Goal: Task Accomplishment & Management: Use online tool/utility

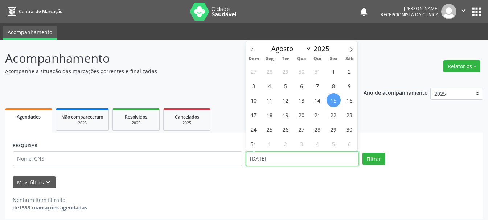
click at [298, 157] on input "[DATE]" at bounding box center [302, 159] width 113 height 15
click at [272, 112] on span "18" at bounding box center [270, 115] width 14 height 14
type input "[DATE]"
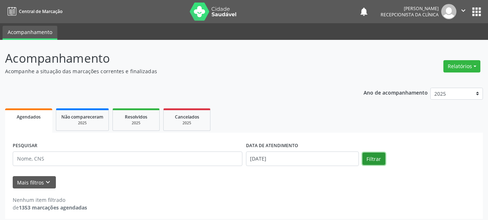
click at [378, 164] on button "Filtrar" at bounding box center [373, 159] width 23 height 12
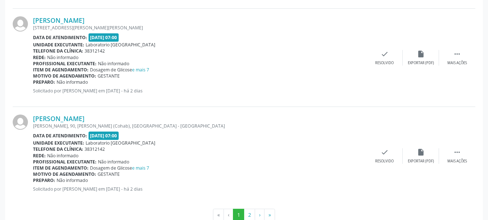
scroll to position [1505, 0]
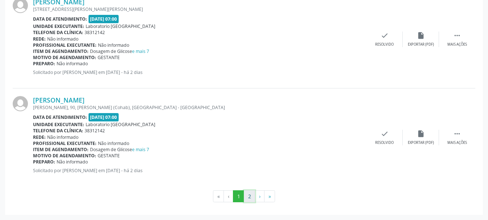
click at [250, 198] on button "2" at bounding box center [249, 196] width 11 height 12
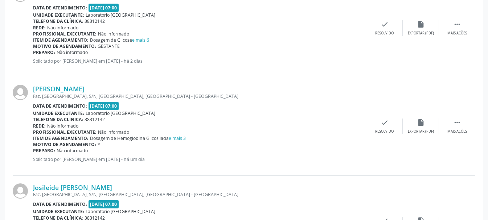
scroll to position [471, 0]
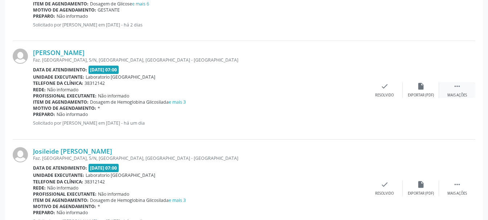
click at [454, 89] on icon "" at bounding box center [457, 86] width 8 height 8
click at [353, 94] on div "Imprimir" at bounding box center [348, 95] width 16 height 5
click at [459, 181] on icon "" at bounding box center [457, 185] width 8 height 8
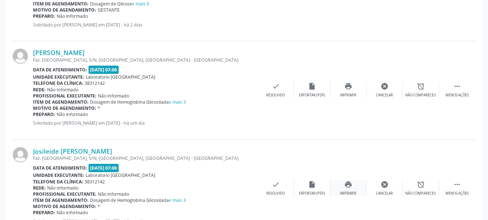
click at [347, 181] on icon "print" at bounding box center [348, 185] width 8 height 8
